Goal: Navigation & Orientation: Find specific page/section

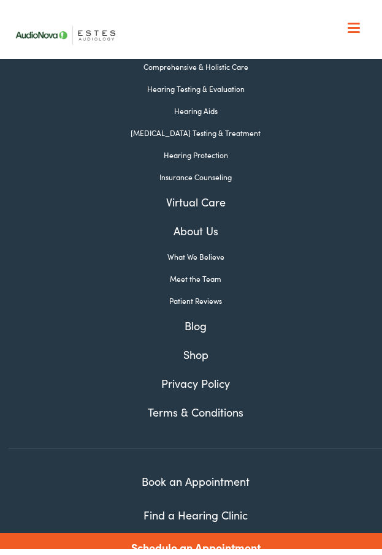
scroll to position [6870, 0]
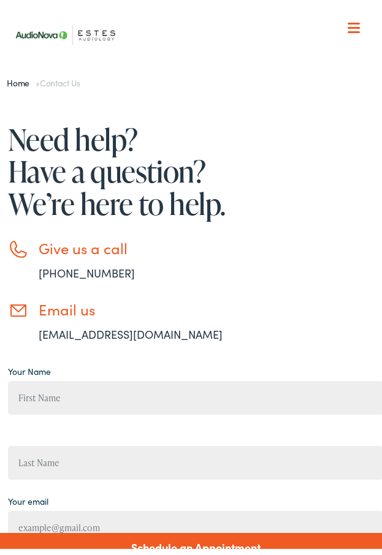
click at [347, 21] on span at bounding box center [353, 21] width 12 height 2
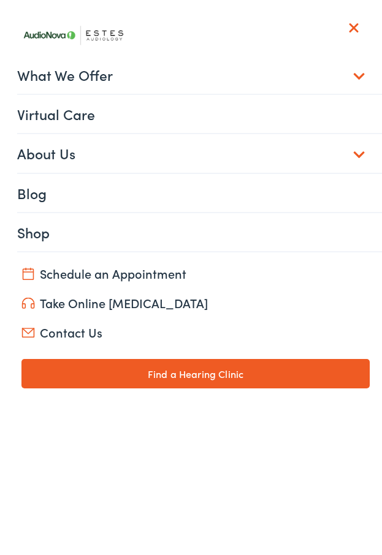
click at [351, 149] on link "About Us" at bounding box center [200, 146] width 366 height 38
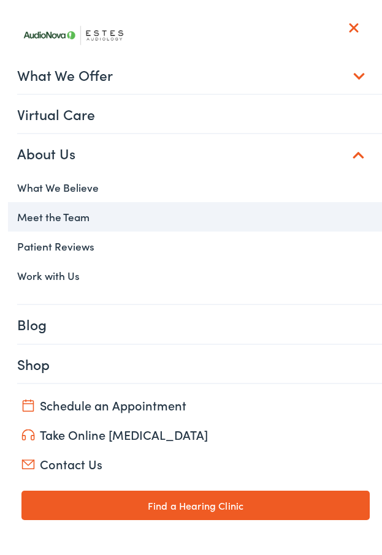
click at [81, 208] on link "Meet the Team" at bounding box center [195, 209] width 375 height 29
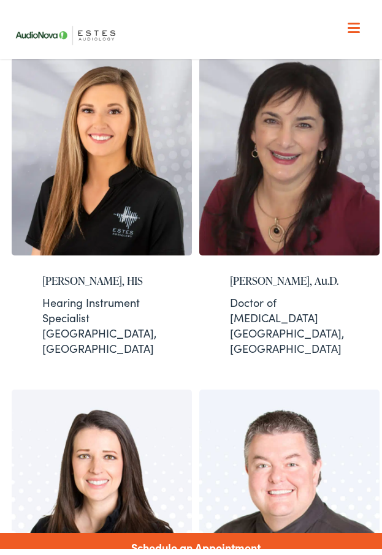
scroll to position [674, 0]
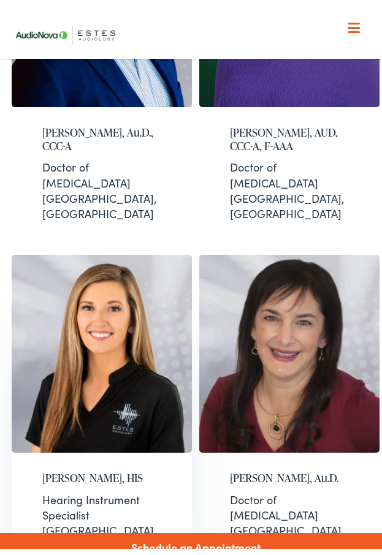
scroll to position [490, 0]
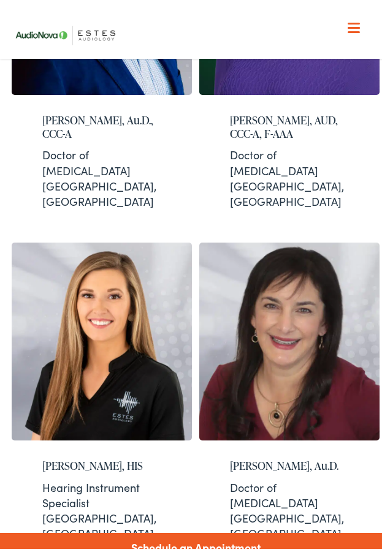
click at [347, 20] on span at bounding box center [353, 21] width 12 height 2
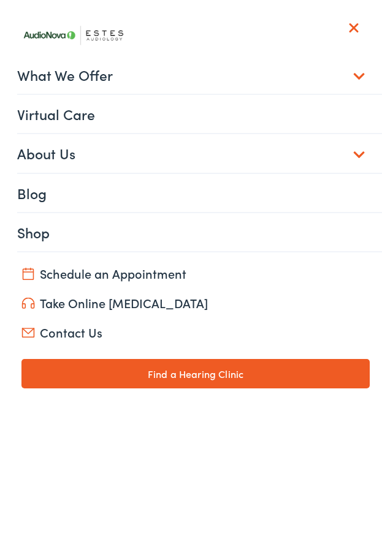
click at [348, 70] on link "What We Offer" at bounding box center [200, 68] width 366 height 38
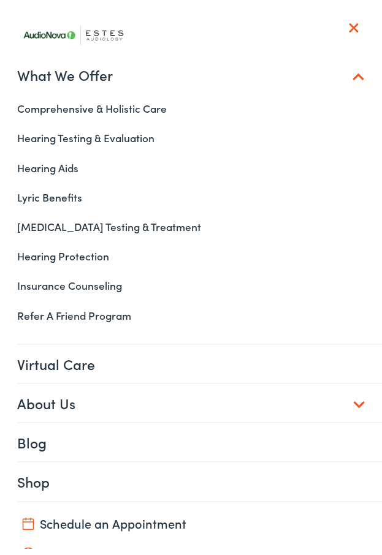
click at [346, 67] on link "What We Offer" at bounding box center [200, 68] width 366 height 38
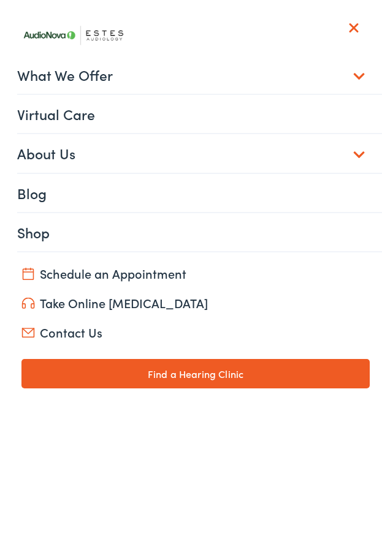
click at [63, 326] on link "Contact Us" at bounding box center [195, 325] width 348 height 17
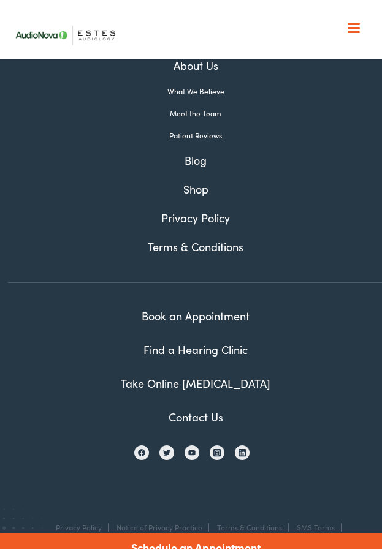
scroll to position [1204, 0]
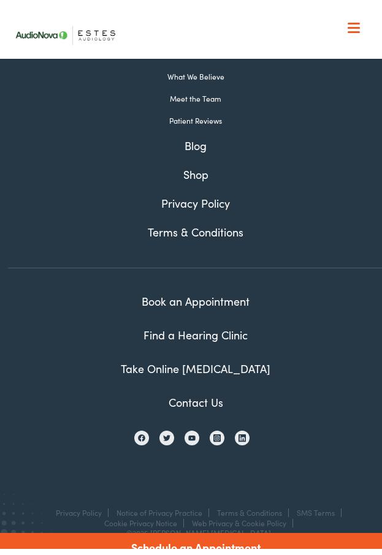
click at [179, 326] on link "Find a Hearing Clinic" at bounding box center [195, 327] width 104 height 15
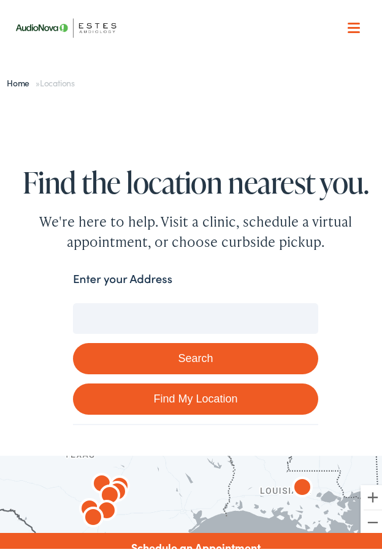
click at [129, 304] on input "Enter your Address" at bounding box center [195, 311] width 245 height 31
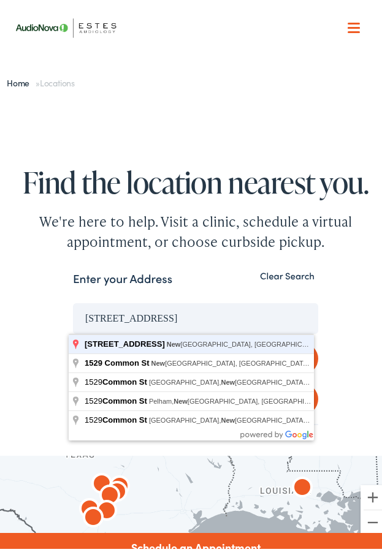
type input "[STREET_ADDRESS]"
click at [73, 336] on button "Search" at bounding box center [195, 351] width 245 height 31
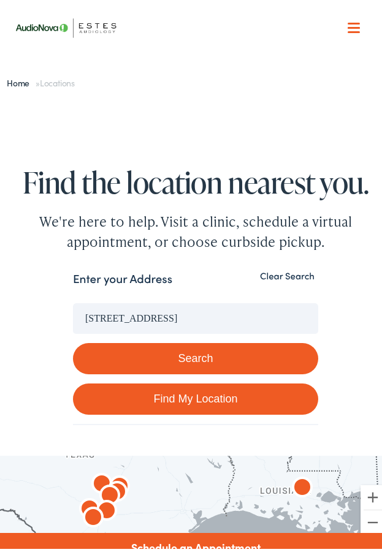
click at [191, 360] on button "Search" at bounding box center [195, 351] width 245 height 31
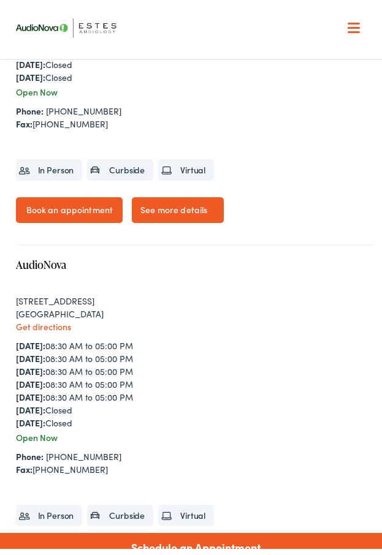
scroll to position [2082, 0]
